Goal: Information Seeking & Learning: Check status

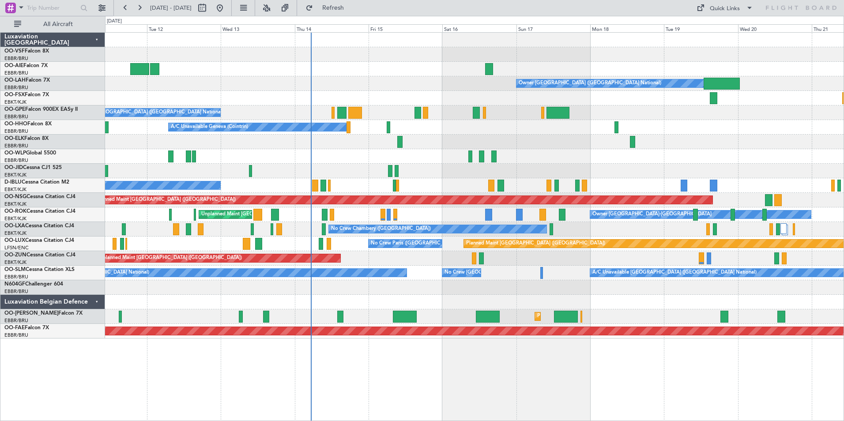
click at [493, 300] on div "Owner Brussels (Brussels National) No Crew Brussels (Brussels National) A/C Una…" at bounding box center [474, 186] width 738 height 306
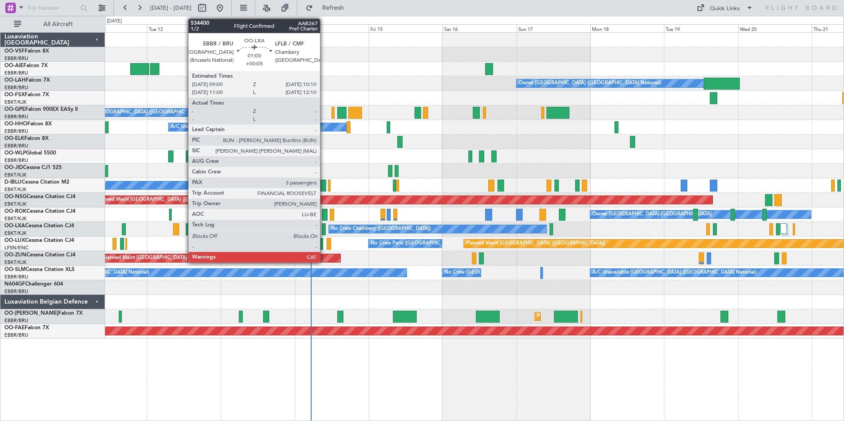
click at [324, 229] on div at bounding box center [324, 229] width 4 height 12
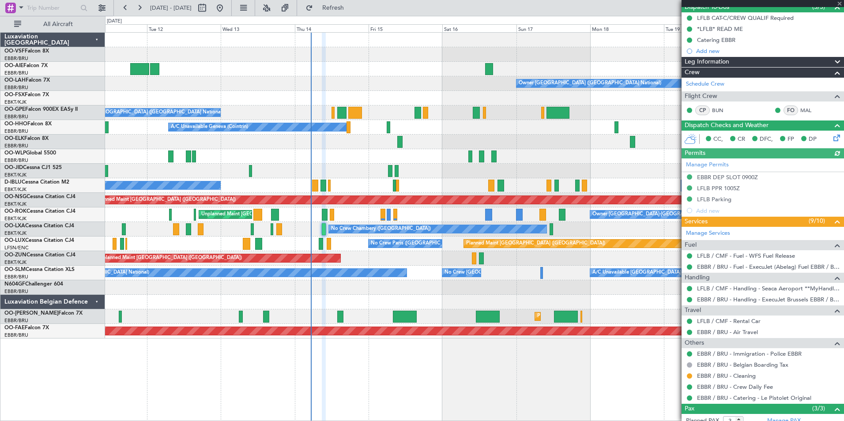
scroll to position [160, 0]
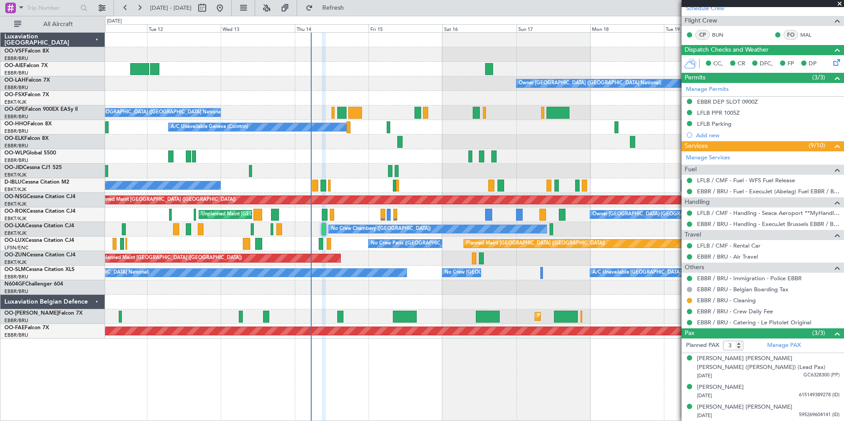
click at [839, 4] on span at bounding box center [839, 4] width 9 height 8
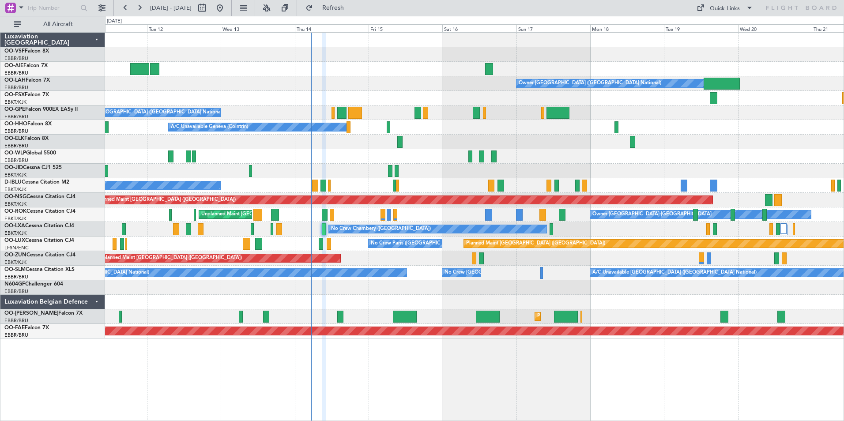
type input "0"
click at [28, 243] on link "OO-LUX Cessna Citation CJ4" at bounding box center [39, 240] width 70 height 5
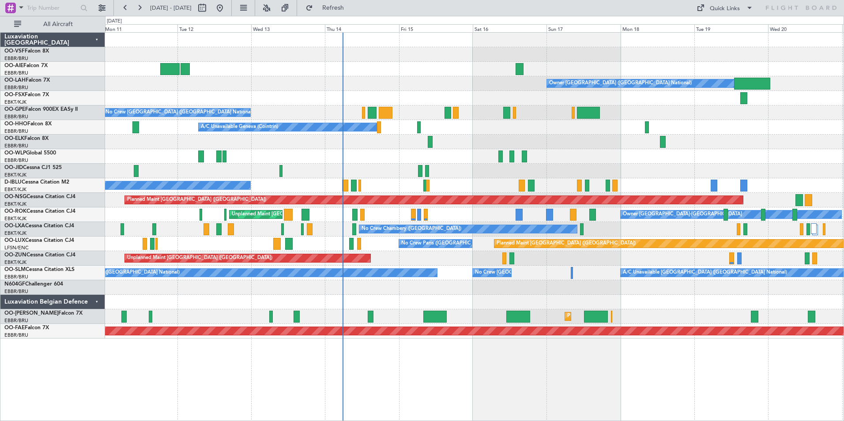
click at [180, 386] on div "Owner [GEOGRAPHIC_DATA] ([GEOGRAPHIC_DATA] National) No Crew [GEOGRAPHIC_DATA] …" at bounding box center [474, 226] width 739 height 389
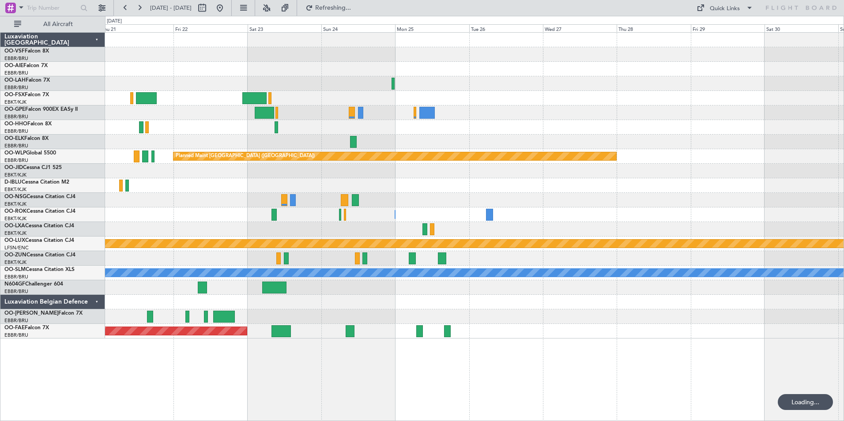
click at [259, 375] on div "Owner [GEOGRAPHIC_DATA] ([GEOGRAPHIC_DATA] National) Planned Maint [GEOGRAPHIC_…" at bounding box center [474, 226] width 739 height 389
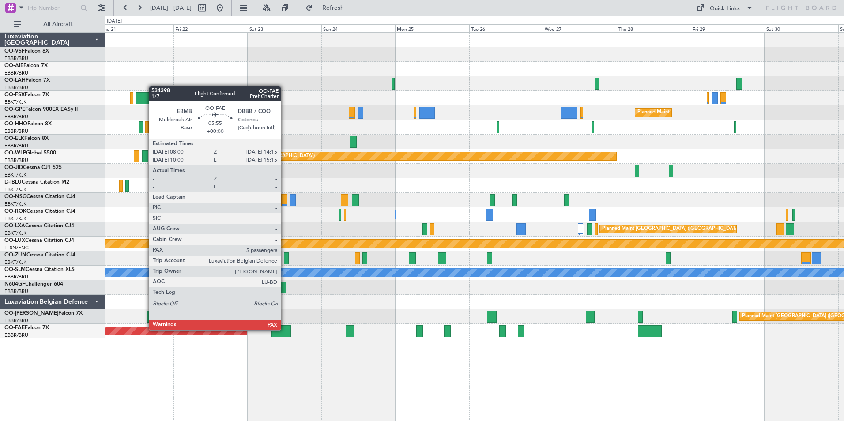
click at [713, 374] on div "Planned Maint [GEOGRAPHIC_DATA] ([GEOGRAPHIC_DATA]) Planned [GEOGRAPHIC_DATA][P…" at bounding box center [474, 226] width 739 height 389
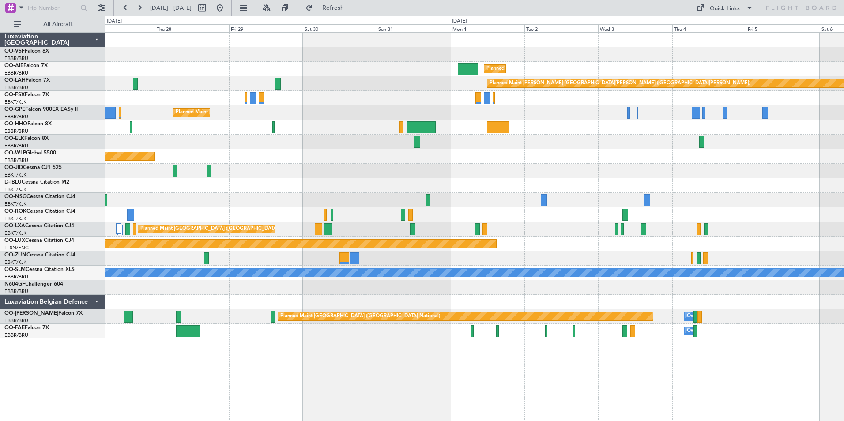
click at [308, 356] on div "Planned Maint [GEOGRAPHIC_DATA] ([GEOGRAPHIC_DATA]) Planned [GEOGRAPHIC_DATA][P…" at bounding box center [474, 226] width 739 height 389
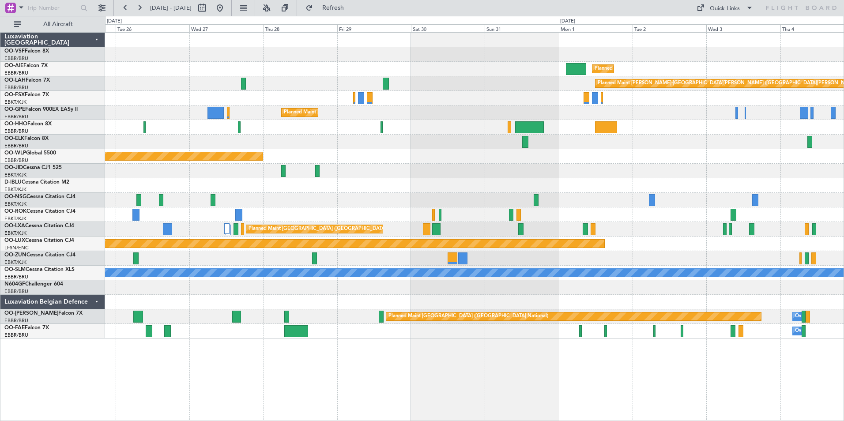
click at [379, 352] on div "Planned Maint [GEOGRAPHIC_DATA] ([GEOGRAPHIC_DATA]) Planned [GEOGRAPHIC_DATA][P…" at bounding box center [474, 226] width 739 height 389
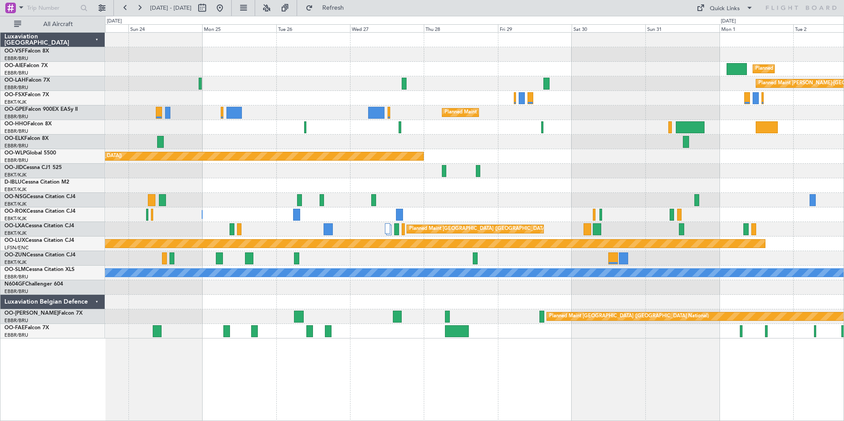
click at [540, 352] on div "Planned Maint [GEOGRAPHIC_DATA] ([GEOGRAPHIC_DATA]) Planned [GEOGRAPHIC_DATA][P…" at bounding box center [474, 226] width 739 height 389
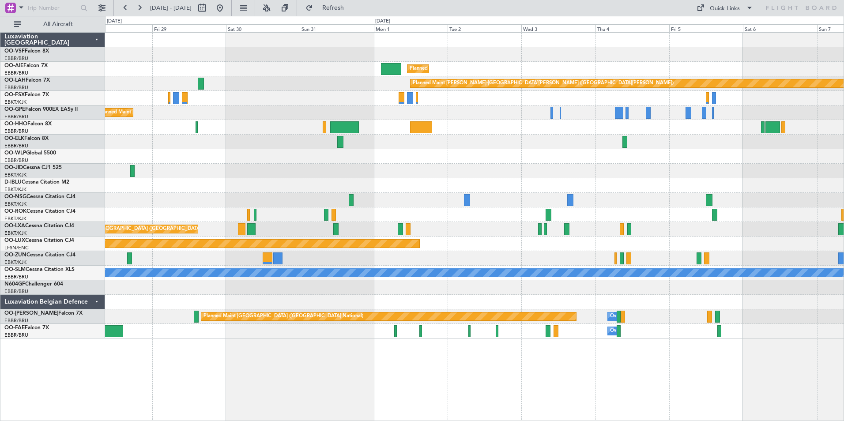
click at [402, 374] on div "Planned Maint [GEOGRAPHIC_DATA] ([GEOGRAPHIC_DATA]) Planned [GEOGRAPHIC_DATA][P…" at bounding box center [474, 226] width 739 height 389
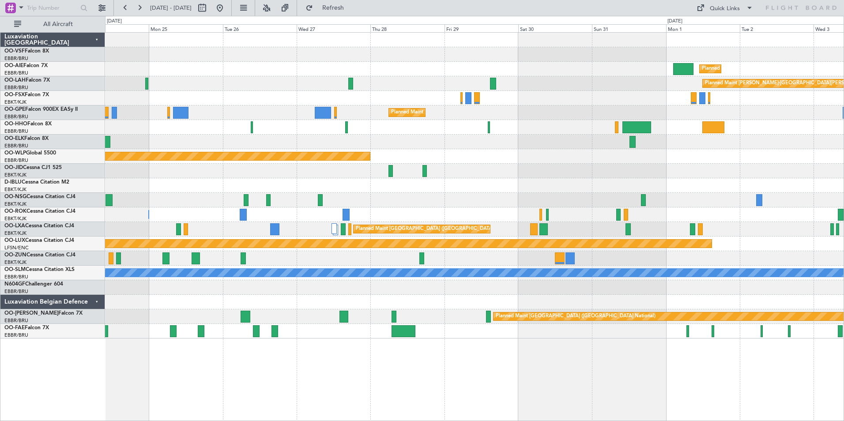
click at [478, 348] on div "Planned Maint [GEOGRAPHIC_DATA] ([GEOGRAPHIC_DATA]) Planned [GEOGRAPHIC_DATA][P…" at bounding box center [474, 226] width 739 height 389
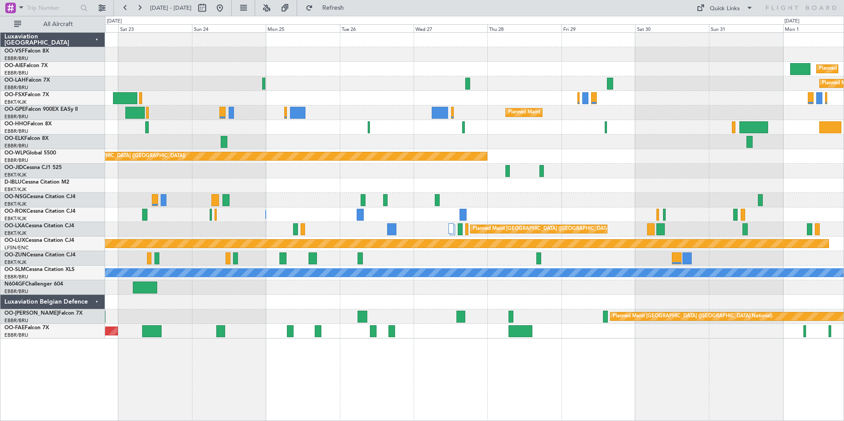
click at [435, 338] on div "Planned Maint [GEOGRAPHIC_DATA] ([GEOGRAPHIC_DATA]) Planned [GEOGRAPHIC_DATA][P…" at bounding box center [474, 226] width 739 height 389
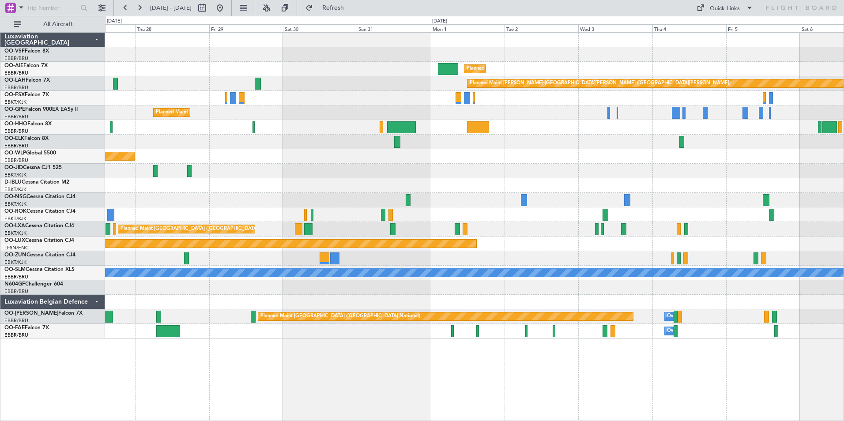
click at [349, 333] on div "Owner Melsbroek Air Base" at bounding box center [474, 331] width 738 height 15
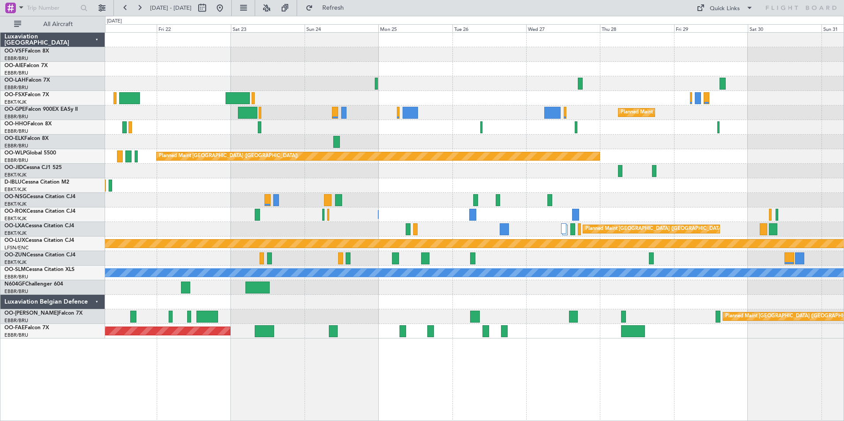
click at [692, 330] on div "Planned Maint Kortrijk-[GEOGRAPHIC_DATA]" at bounding box center [474, 331] width 738 height 15
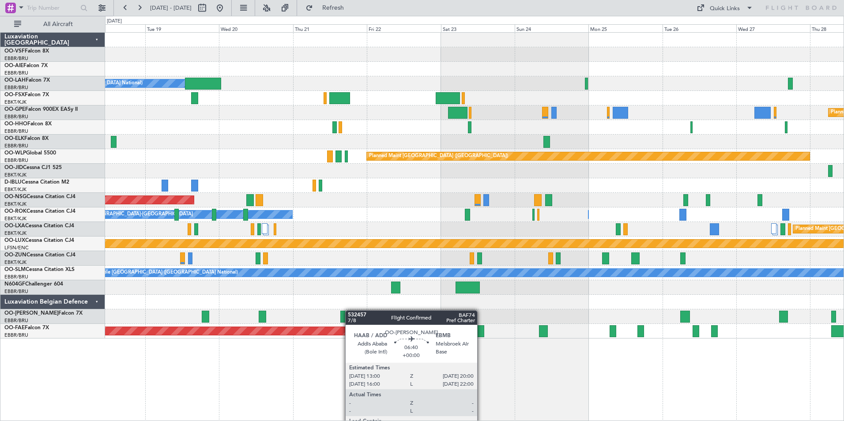
click at [404, 312] on div "Owner [GEOGRAPHIC_DATA] ([GEOGRAPHIC_DATA] National) Planned Maint [GEOGRAPHIC_…" at bounding box center [474, 186] width 738 height 306
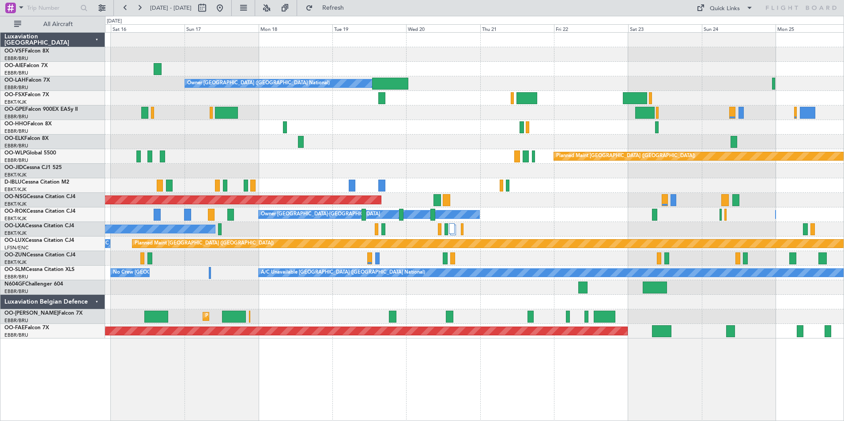
click at [387, 300] on div at bounding box center [474, 302] width 738 height 15
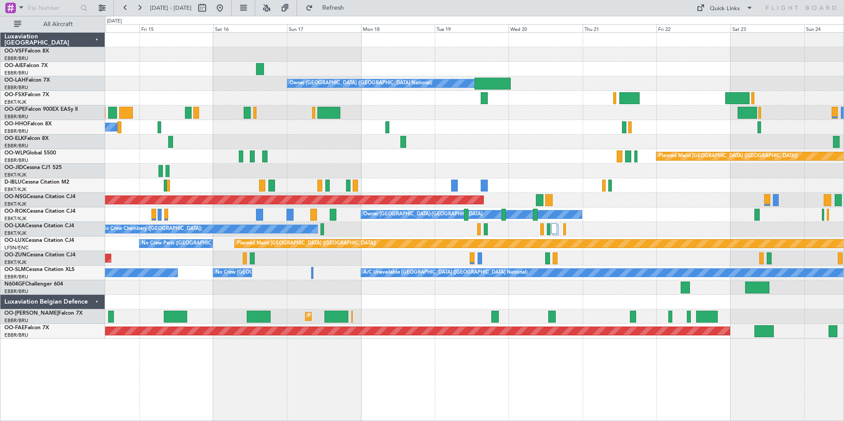
click at [805, 317] on div "Planned Maint [GEOGRAPHIC_DATA] ([GEOGRAPHIC_DATA] National)" at bounding box center [474, 316] width 738 height 15
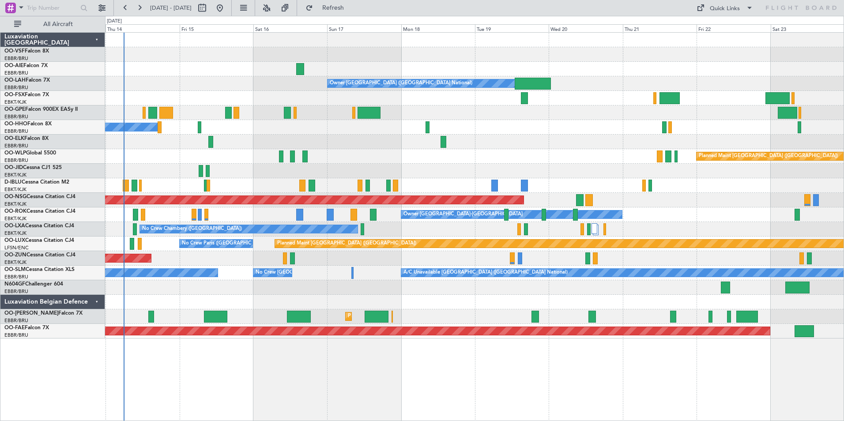
click at [338, 351] on div "Owner [GEOGRAPHIC_DATA] ([GEOGRAPHIC_DATA] National) No Crew [GEOGRAPHIC_DATA] …" at bounding box center [474, 226] width 739 height 389
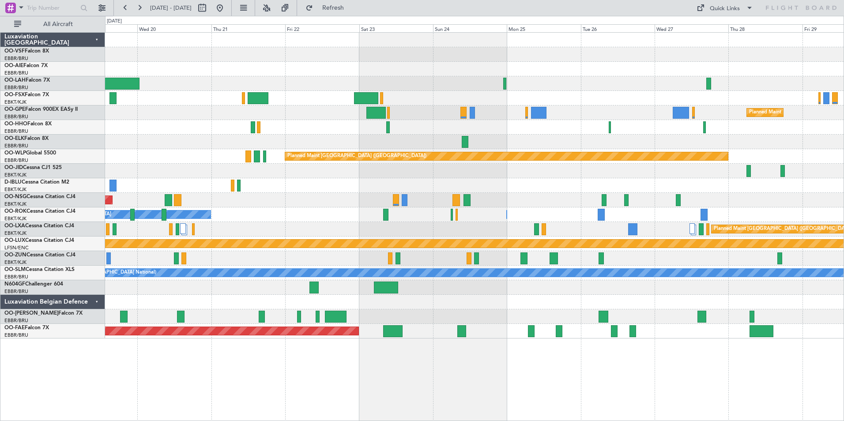
click at [314, 356] on div "Owner [GEOGRAPHIC_DATA] ([GEOGRAPHIC_DATA] National) Planned Maint [GEOGRAPHIC_…" at bounding box center [474, 226] width 739 height 389
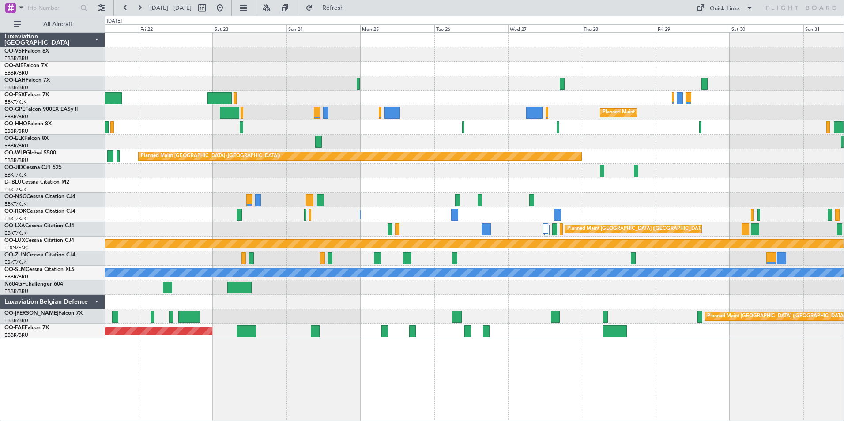
click at [446, 371] on div "Planned Maint [GEOGRAPHIC_DATA] ([GEOGRAPHIC_DATA]) Planned [GEOGRAPHIC_DATA][P…" at bounding box center [474, 226] width 739 height 389
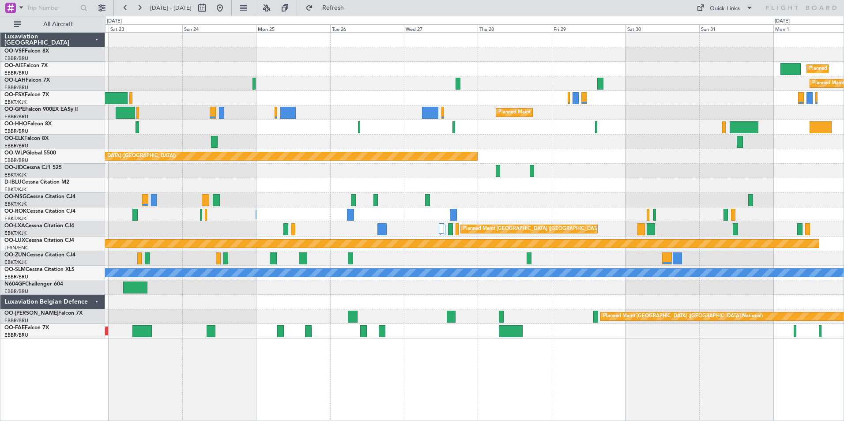
click at [641, 356] on div "Planned Maint [GEOGRAPHIC_DATA] ([GEOGRAPHIC_DATA]) Planned [GEOGRAPHIC_DATA][P…" at bounding box center [474, 226] width 739 height 389
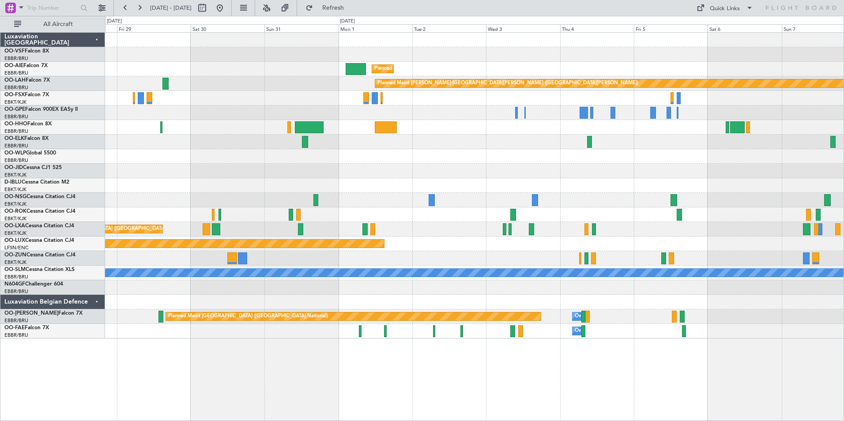
click at [304, 369] on div "Planned Maint [GEOGRAPHIC_DATA] ([GEOGRAPHIC_DATA]) Planned [GEOGRAPHIC_DATA][P…" at bounding box center [474, 226] width 739 height 389
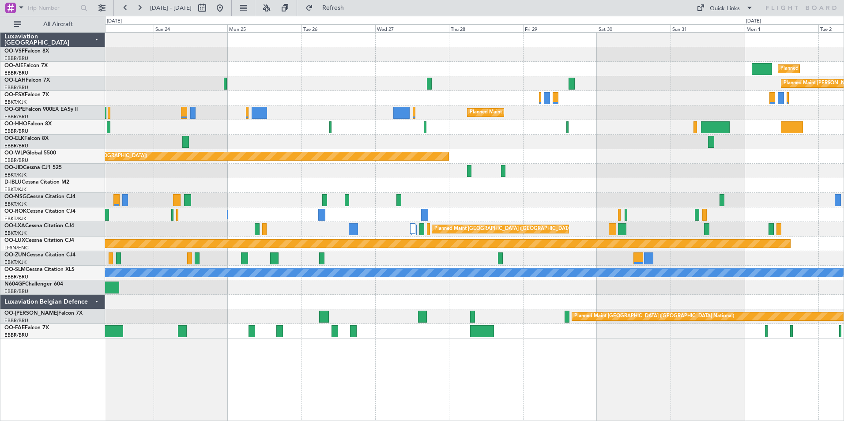
click at [733, 396] on div "Planned Maint [GEOGRAPHIC_DATA] ([GEOGRAPHIC_DATA]) Planned [GEOGRAPHIC_DATA][P…" at bounding box center [474, 226] width 739 height 389
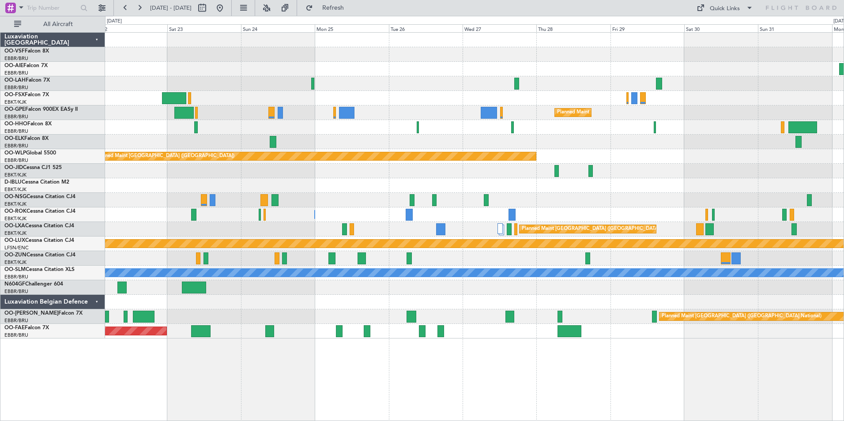
click at [517, 371] on div "Planned Maint [GEOGRAPHIC_DATA] ([GEOGRAPHIC_DATA]) Planned [GEOGRAPHIC_DATA][P…" at bounding box center [474, 226] width 739 height 389
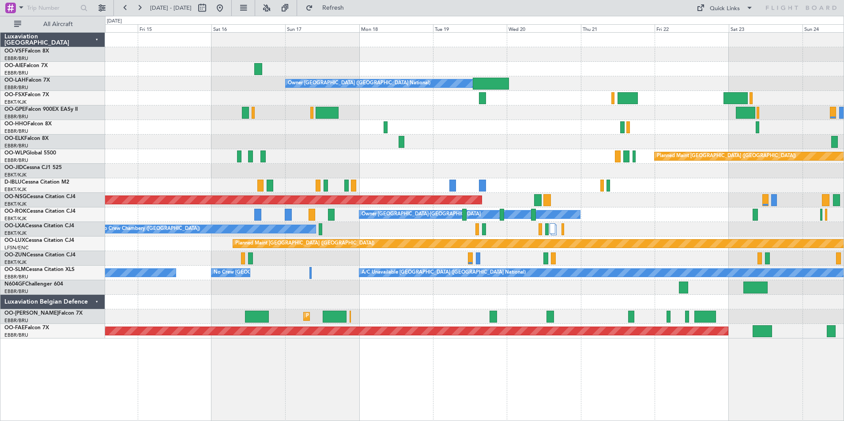
click at [843, 368] on html "[DATE] - [DATE] Refresh Quick Links All Aircraft Owner [GEOGRAPHIC_DATA] (Bruss…" at bounding box center [422, 210] width 844 height 421
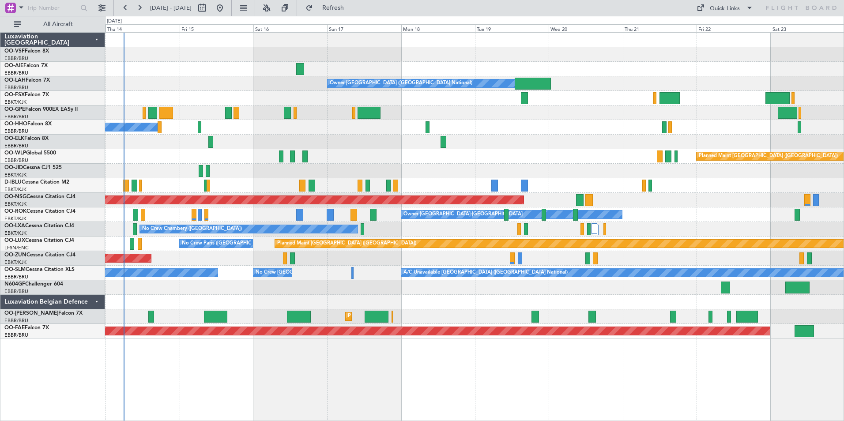
click at [424, 368] on div "Owner [GEOGRAPHIC_DATA] ([GEOGRAPHIC_DATA] National) No Crew [GEOGRAPHIC_DATA] …" at bounding box center [474, 226] width 739 height 389
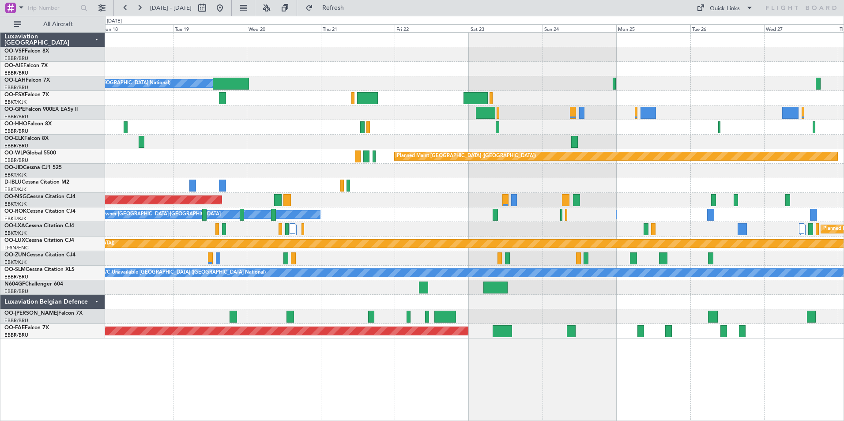
click at [272, 382] on div "Owner [GEOGRAPHIC_DATA] ([GEOGRAPHIC_DATA] National) Planned Maint [GEOGRAPHIC_…" at bounding box center [474, 226] width 739 height 389
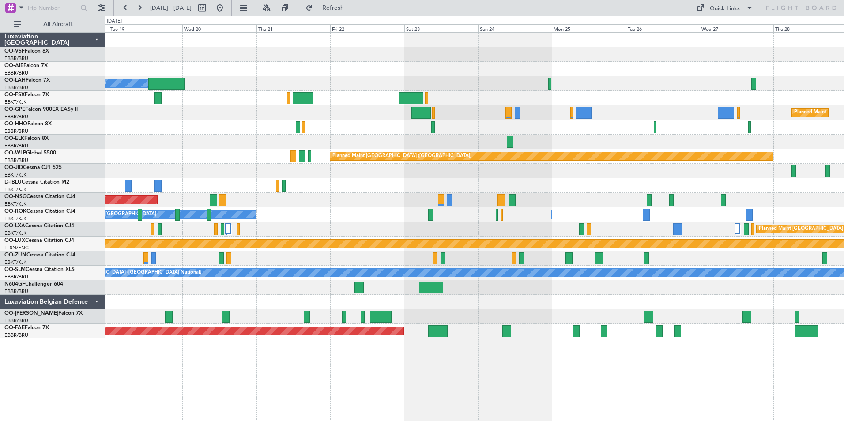
click at [376, 380] on div "Owner [GEOGRAPHIC_DATA] ([GEOGRAPHIC_DATA] National) Planned Maint [GEOGRAPHIC_…" at bounding box center [474, 226] width 739 height 389
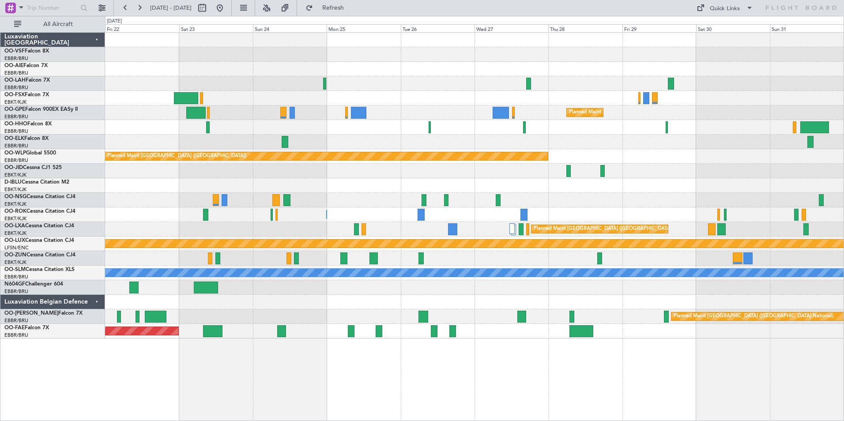
click at [507, 380] on div "Planned Maint [GEOGRAPHIC_DATA] ([GEOGRAPHIC_DATA]) Planned [GEOGRAPHIC_DATA][P…" at bounding box center [474, 226] width 739 height 389
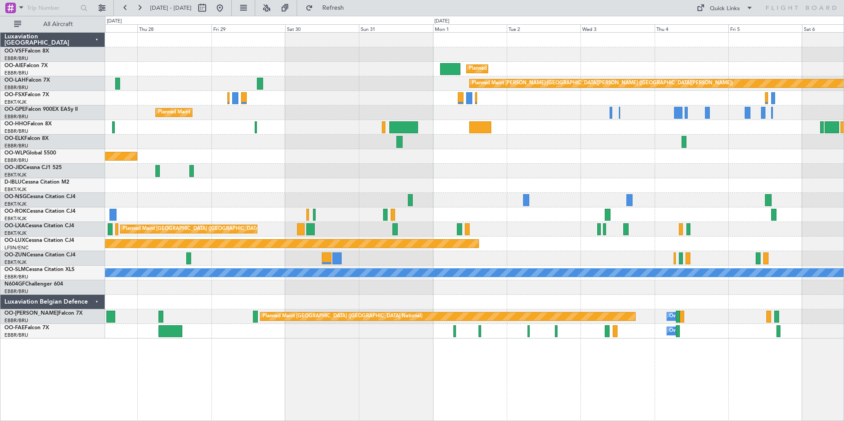
click at [356, 348] on div "Planned Maint [GEOGRAPHIC_DATA] ([GEOGRAPHIC_DATA]) Planned [GEOGRAPHIC_DATA][P…" at bounding box center [474, 226] width 739 height 389
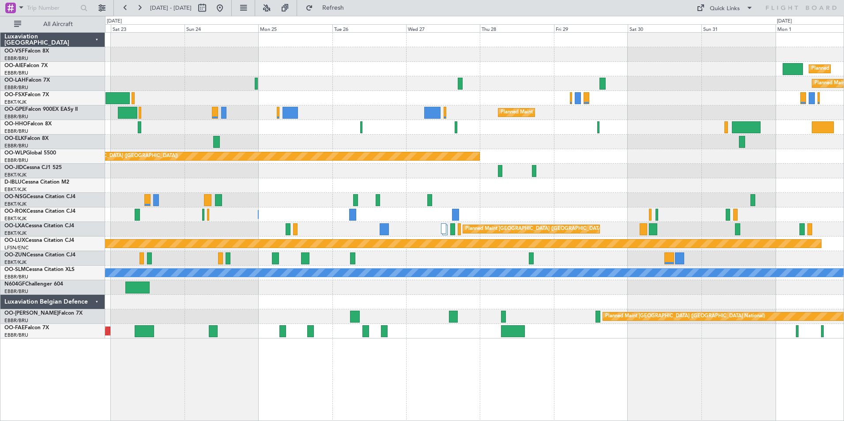
click at [706, 335] on div "Planned Maint Kortrijk-[GEOGRAPHIC_DATA] Owner [GEOGRAPHIC_DATA]" at bounding box center [474, 331] width 738 height 15
